Goal: Information Seeking & Learning: Learn about a topic

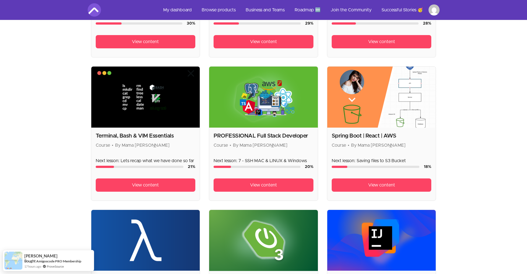
scroll to position [400, 0]
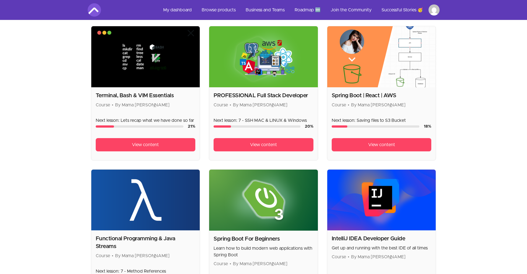
click at [273, 61] on img at bounding box center [263, 56] width 109 height 61
click at [268, 143] on span "View content" at bounding box center [263, 145] width 27 height 7
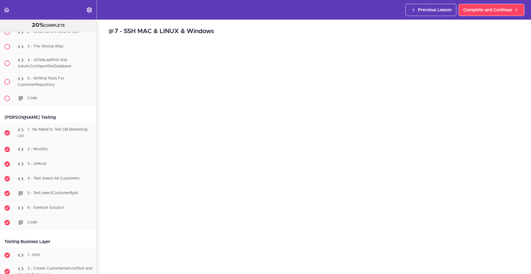
scroll to position [2882, 0]
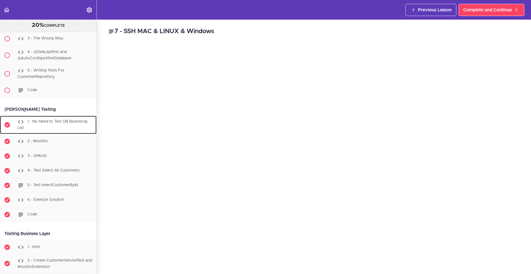
click at [57, 131] on div "1 - No Need to Test DB Backed by List" at bounding box center [55, 125] width 82 height 18
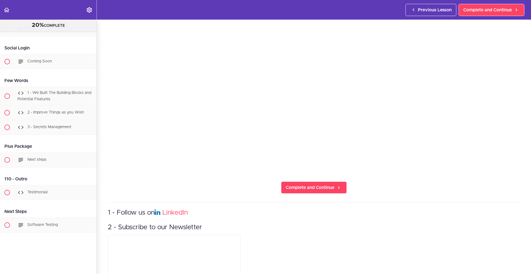
scroll to position [162, 0]
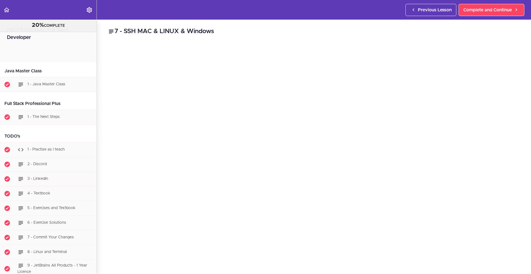
scroll to position [2564, 0]
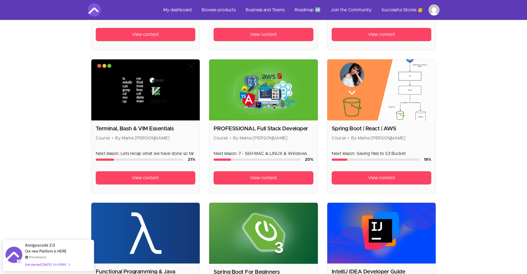
scroll to position [289, 0]
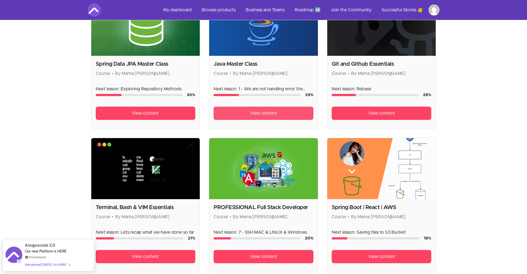
click at [283, 116] on link "View content" at bounding box center [263, 113] width 100 height 13
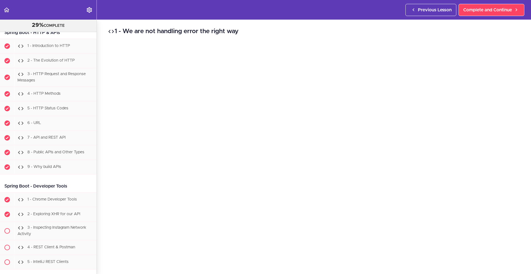
scroll to position [5434, 0]
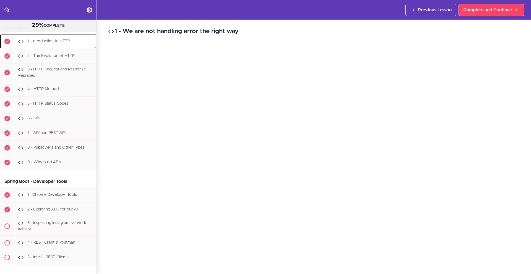
click at [60, 43] on span "1 - Introduction to HTTP" at bounding box center [48, 42] width 43 height 4
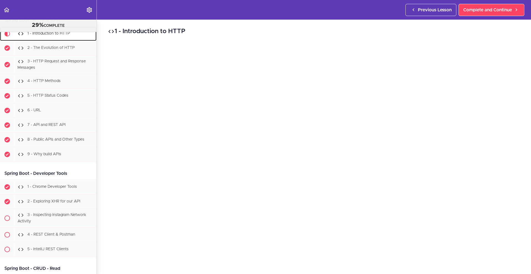
scroll to position [5470, 0]
